Goal: Check status: Check status

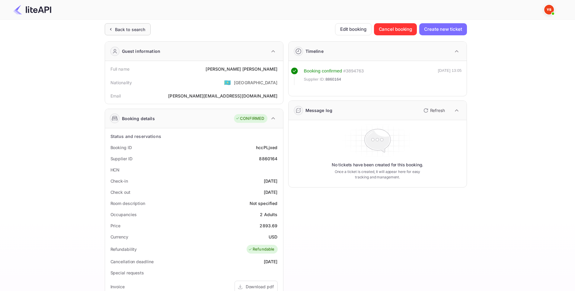
click at [141, 31] on div "Back to search" at bounding box center [130, 29] width 30 height 6
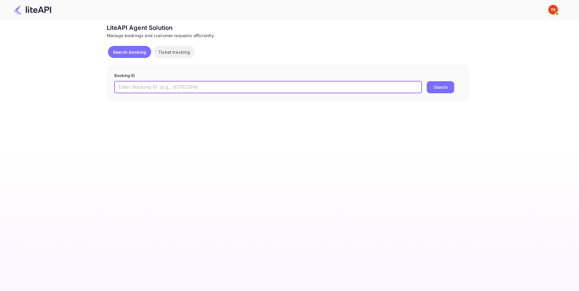
paste input "8883663"
type input "8883663"
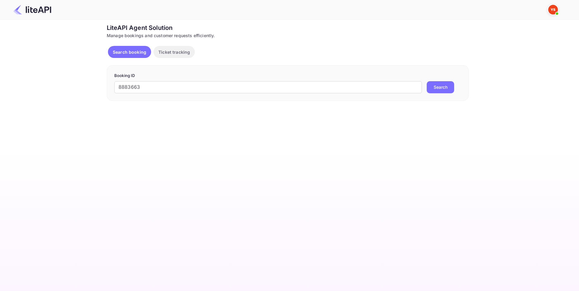
click at [445, 89] on button "Search" at bounding box center [440, 87] width 27 height 12
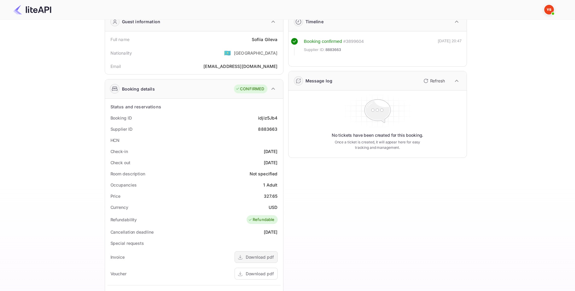
scroll to position [148, 0]
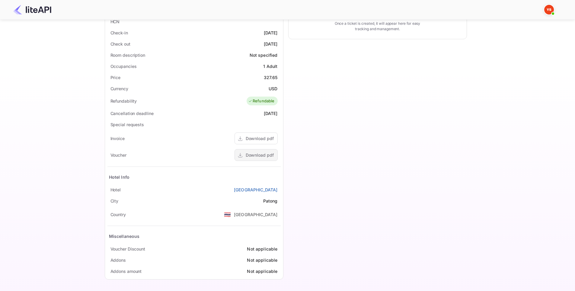
click at [272, 155] on div "Download pdf" at bounding box center [260, 155] width 28 height 6
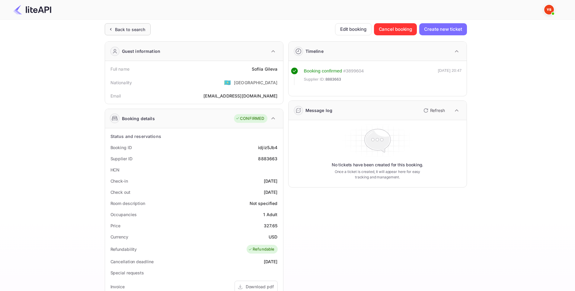
click at [134, 30] on div "Back to search" at bounding box center [130, 29] width 30 height 6
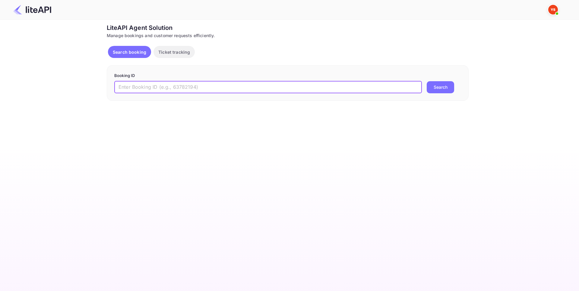
paste input "7850970"
type input "7850970"
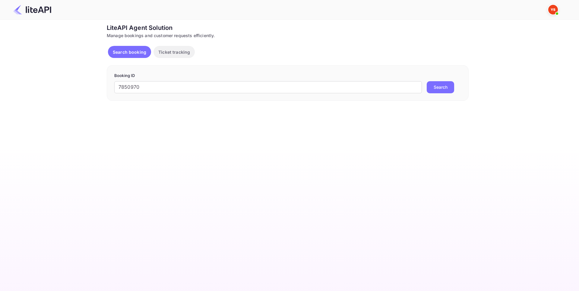
click at [436, 87] on button "Search" at bounding box center [440, 87] width 27 height 12
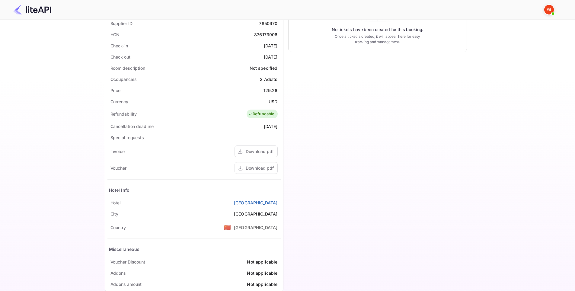
scroll to position [148, 0]
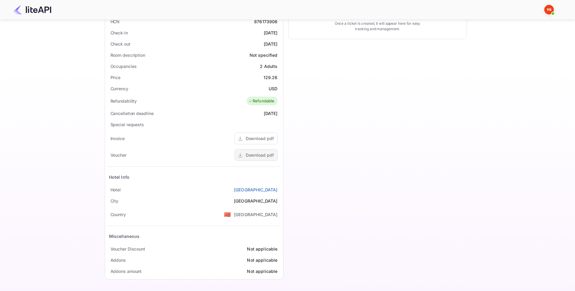
click at [266, 153] on div "Download pdf" at bounding box center [260, 155] width 28 height 6
